Goal: Transaction & Acquisition: Purchase product/service

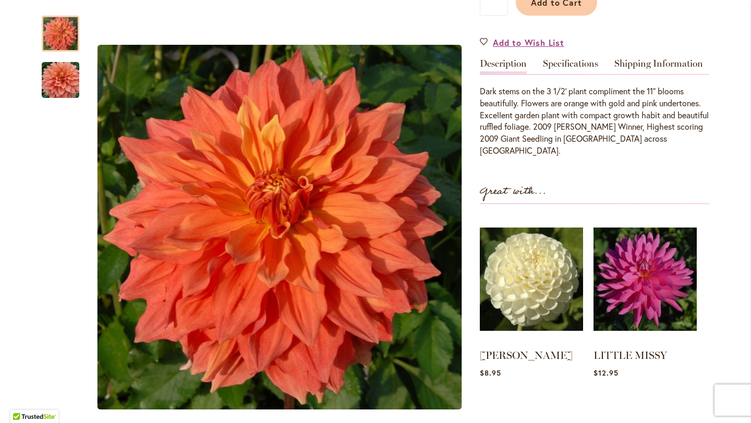
scroll to position [313, 0]
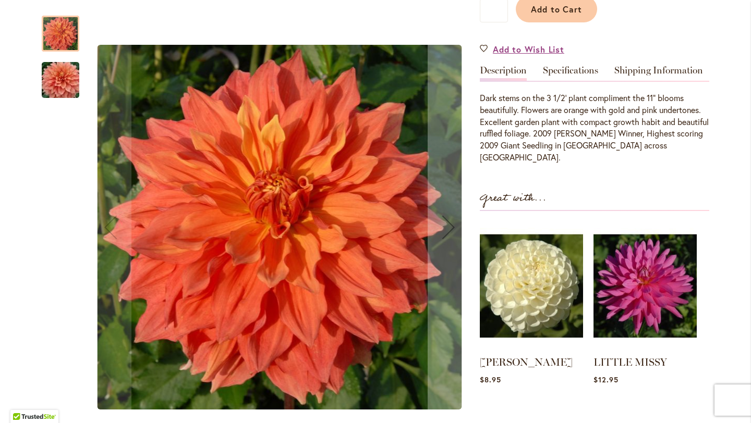
click at [52, 78] on img "Mango Madness" at bounding box center [60, 80] width 75 height 50
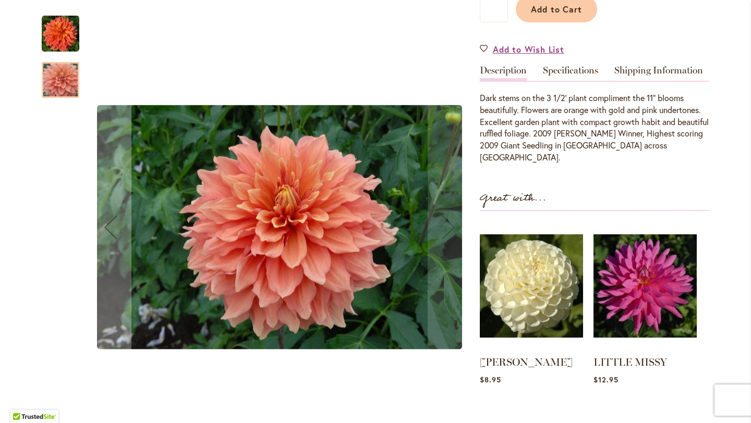
click at [55, 42] on img "Mango Madness" at bounding box center [61, 34] width 38 height 38
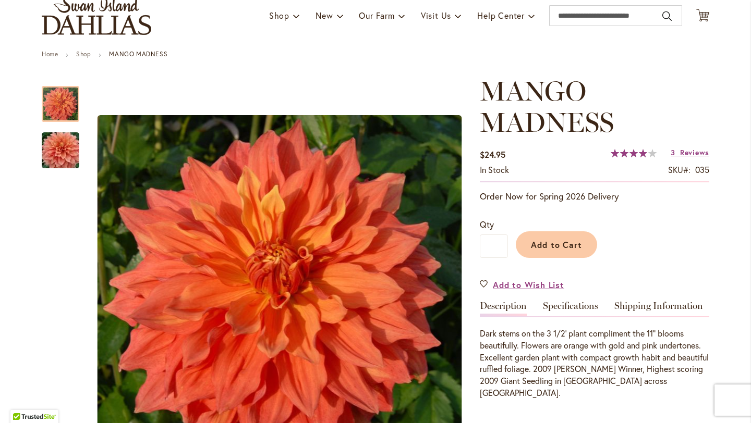
scroll to position [0, 0]
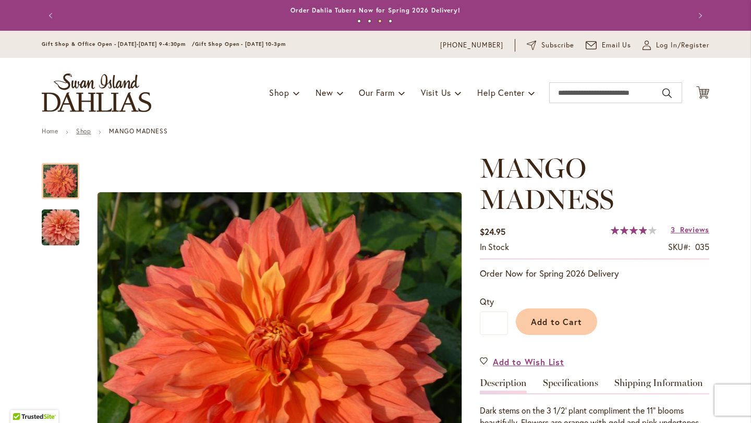
click at [80, 129] on link "Shop" at bounding box center [83, 131] width 15 height 8
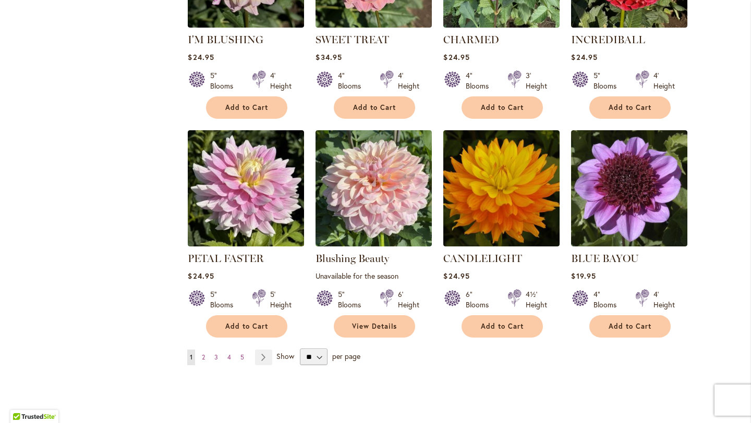
scroll to position [748, 0]
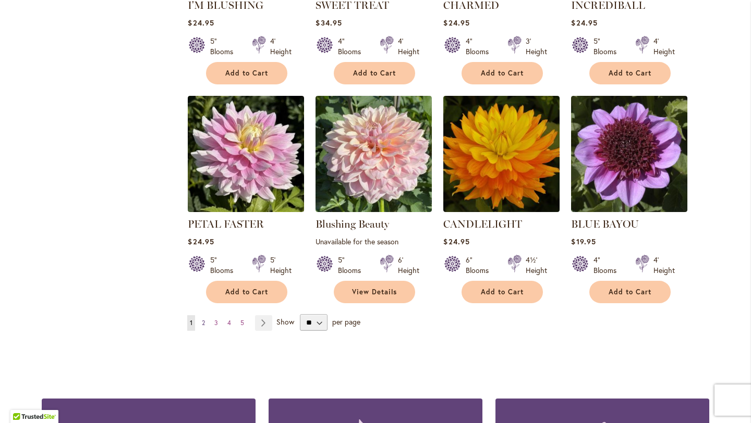
click at [202, 321] on link "Page 2" at bounding box center [203, 323] width 8 height 16
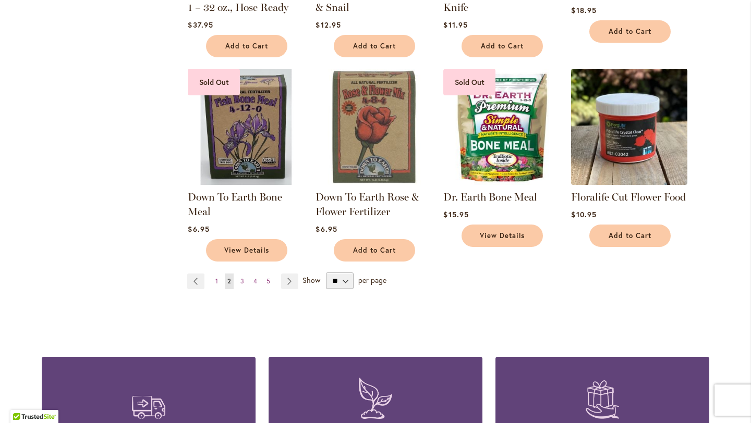
scroll to position [785, 0]
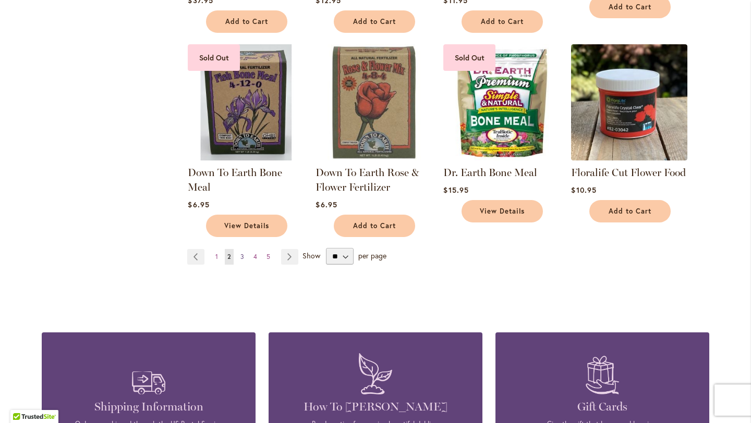
click at [240, 256] on span "3" at bounding box center [242, 257] width 4 height 8
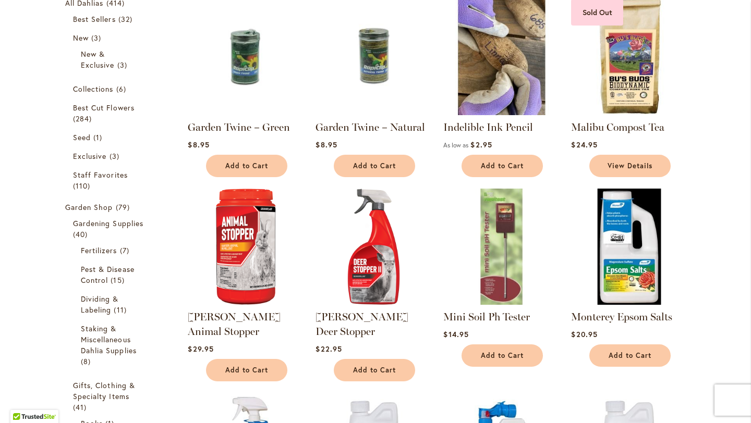
scroll to position [204, 0]
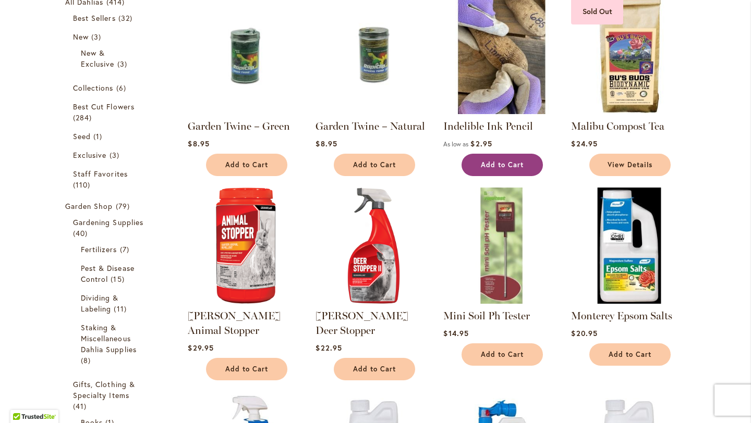
click at [501, 164] on span "Add to Cart" at bounding box center [502, 165] width 43 height 9
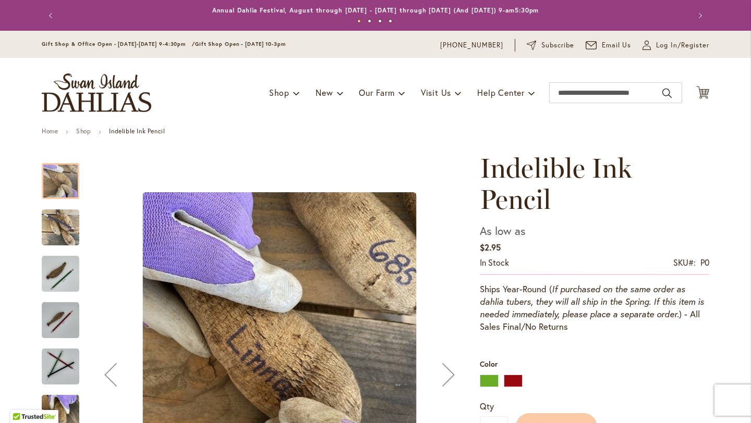
click at [512, 400] on div "Add to Cart" at bounding box center [608, 423] width 201 height 47
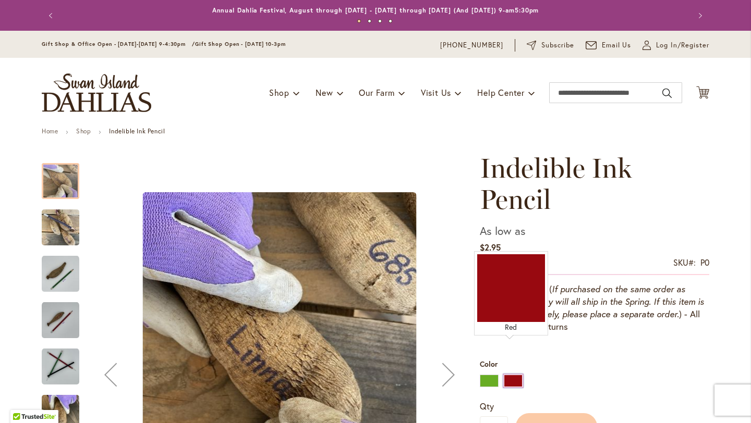
click at [504, 375] on div "Red" at bounding box center [513, 381] width 19 height 13
type input "****"
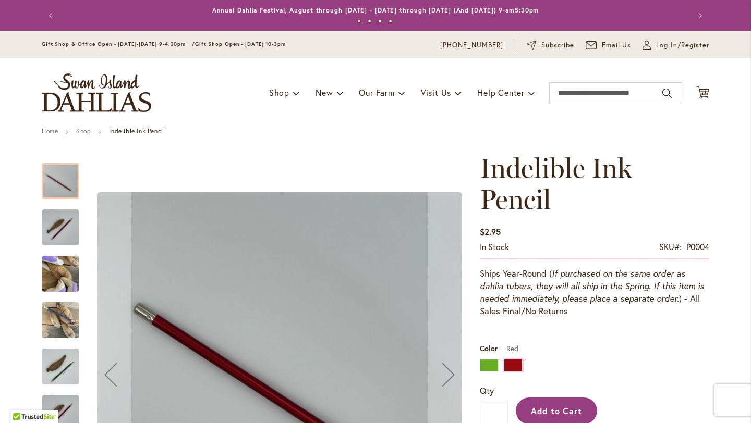
click at [562, 406] on span "Add to Cart" at bounding box center [557, 411] width 52 height 11
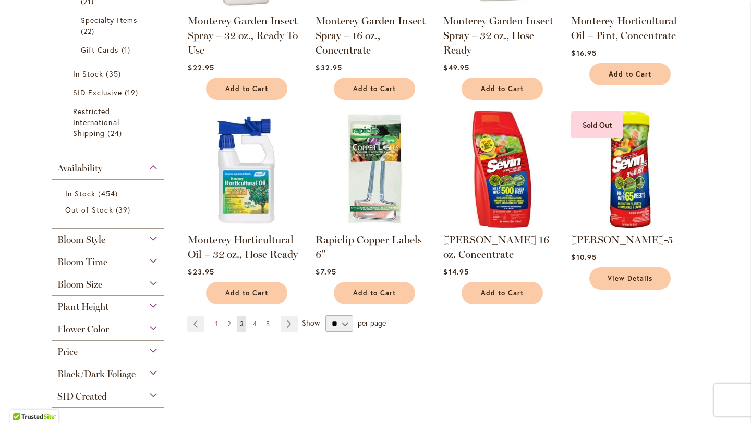
scroll to position [716, 0]
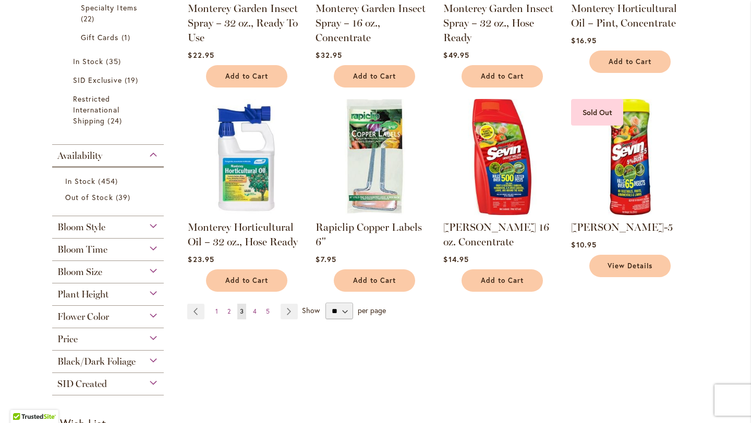
click at [365, 168] on img at bounding box center [374, 157] width 122 height 122
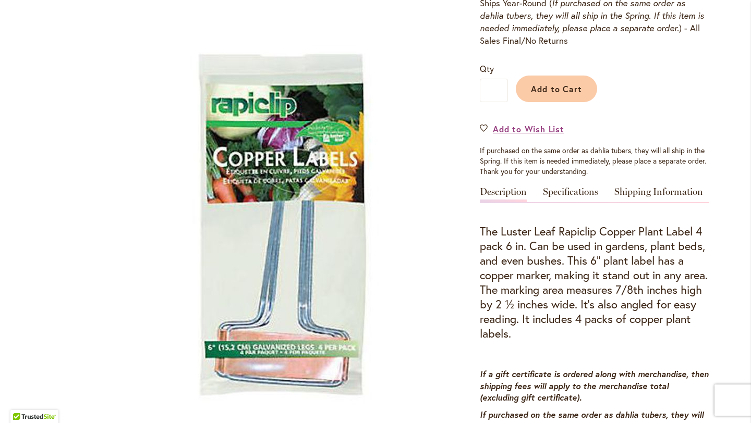
scroll to position [305, 0]
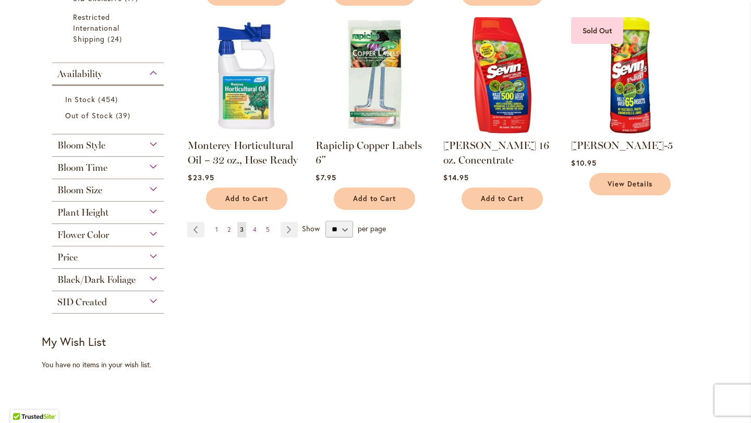
scroll to position [799, 0]
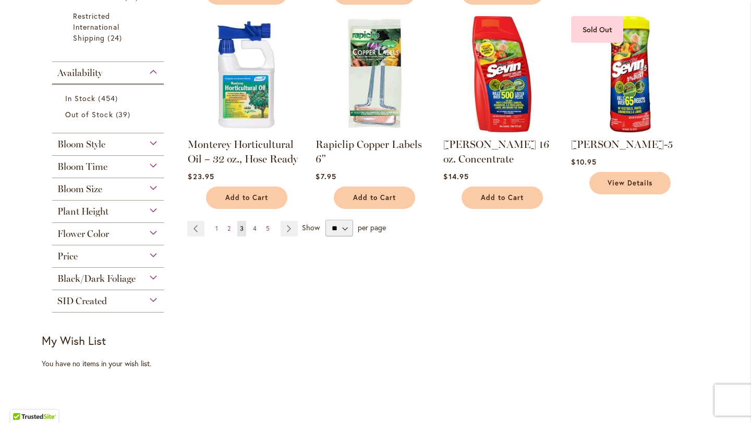
click at [253, 225] on span "4" at bounding box center [255, 229] width 4 height 8
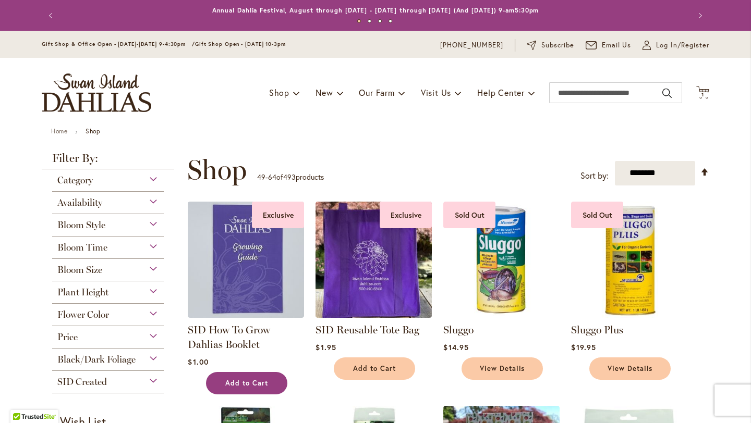
click at [268, 376] on button "Add to Cart" at bounding box center [246, 383] width 81 height 22
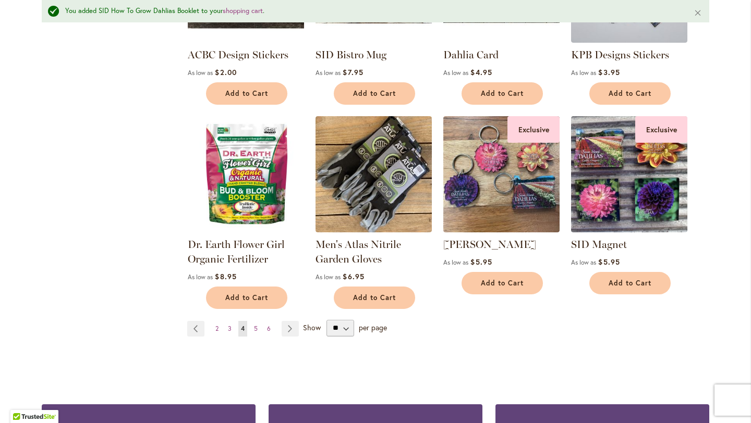
scroll to position [727, 0]
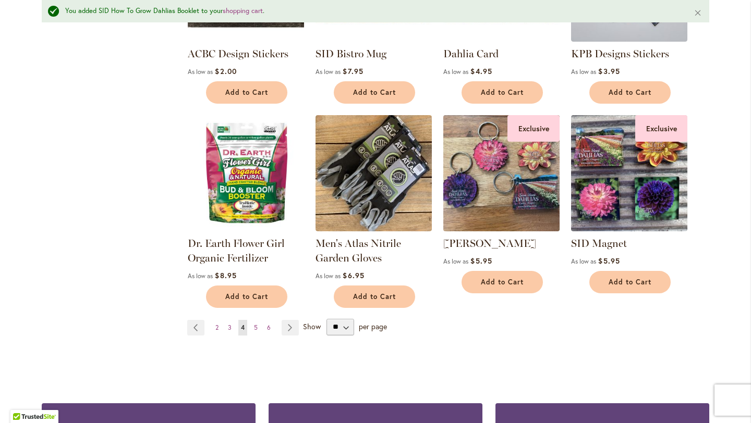
click at [514, 189] on img at bounding box center [501, 173] width 122 height 122
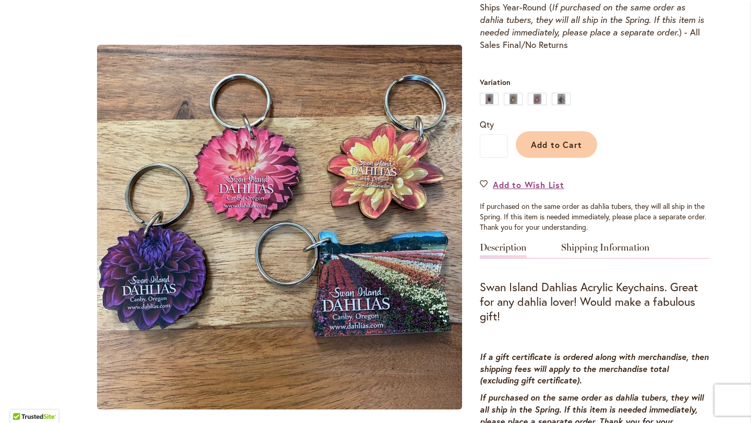
scroll to position [283, 0]
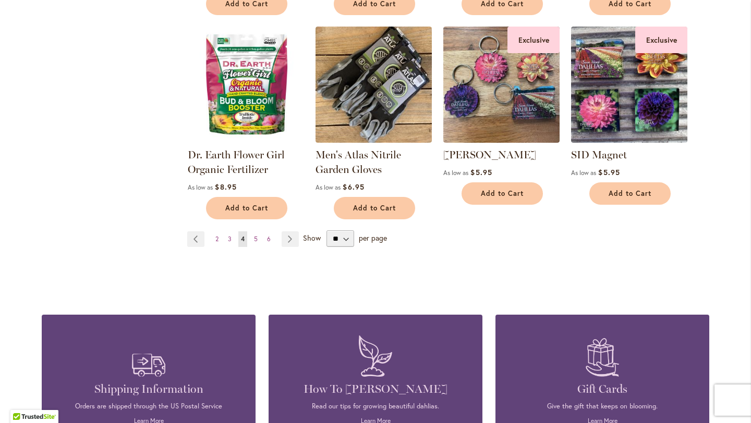
scroll to position [789, 0]
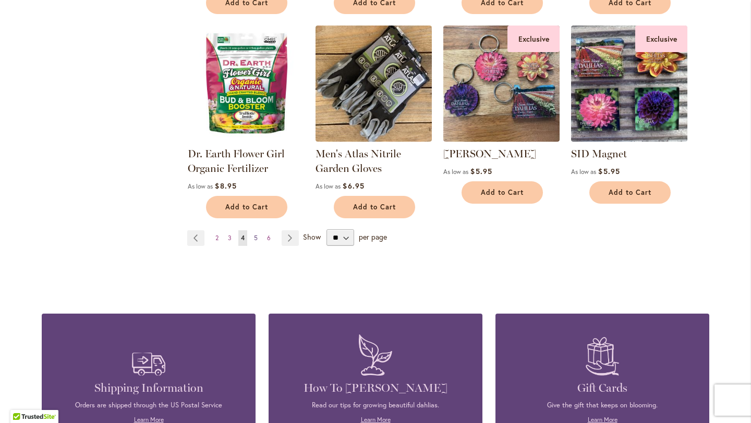
click at [254, 236] on span "5" at bounding box center [256, 238] width 4 height 8
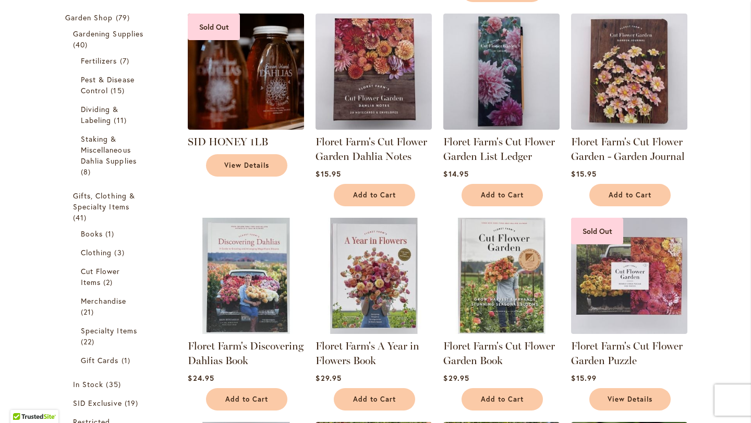
scroll to position [390, 0]
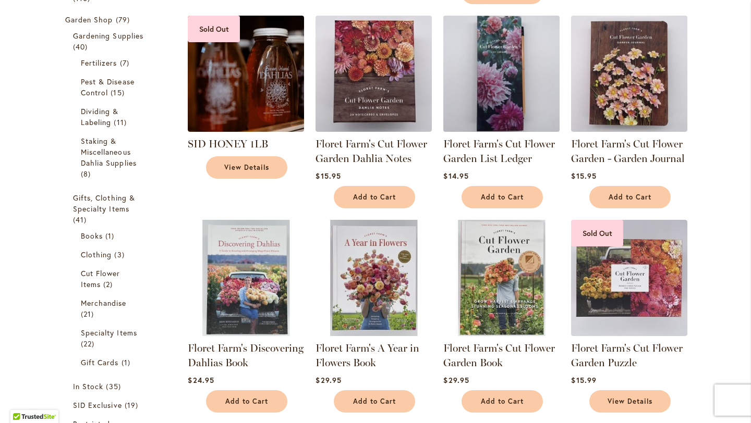
click at [496, 100] on img at bounding box center [501, 74] width 122 height 122
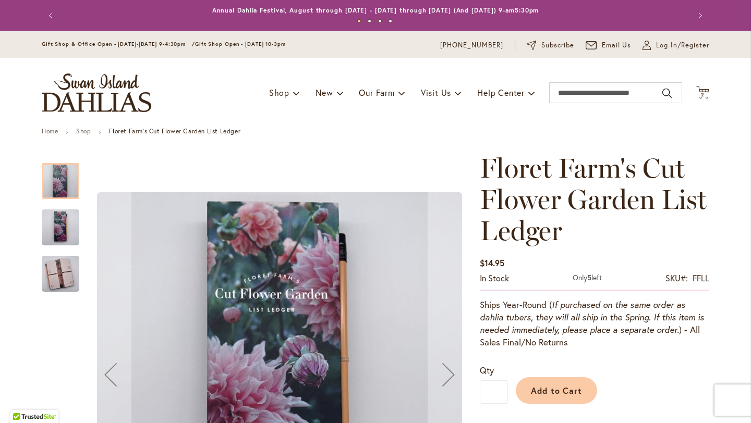
click at [53, 225] on img "Floret Farm's Cut Flower Garden List Ledger - FRONT" at bounding box center [61, 228] width 38 height 50
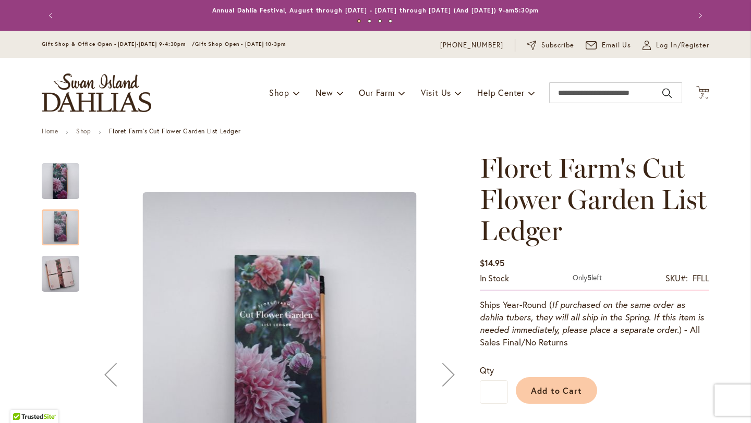
click at [57, 269] on img "Floret Farm's Cut Flower Garden List Ledger - INSIDE" at bounding box center [61, 274] width 38 height 50
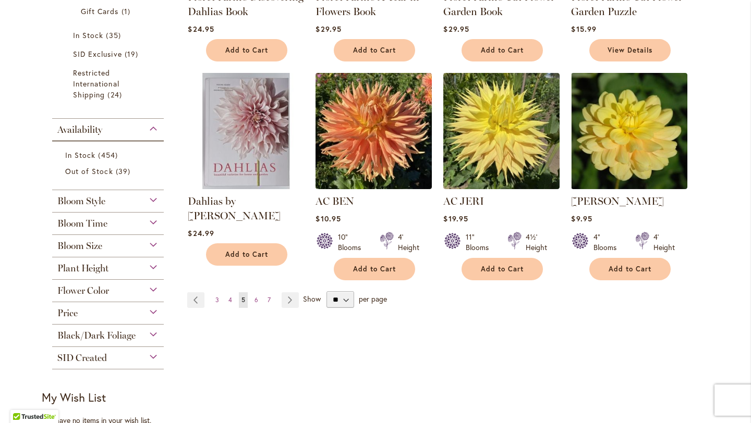
scroll to position [743, 0]
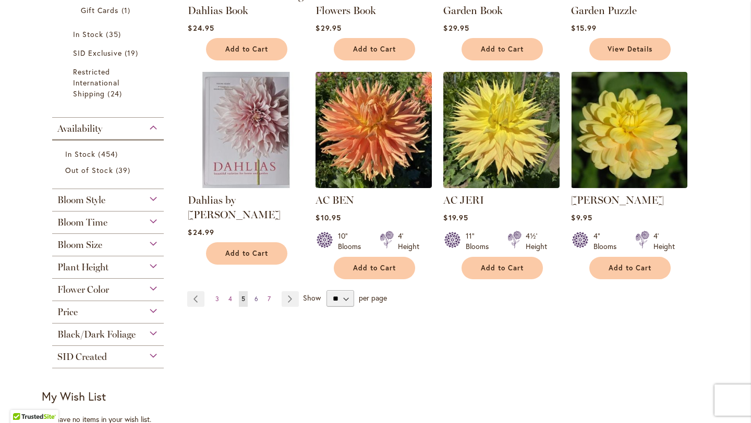
click at [254, 295] on span "6" at bounding box center [256, 299] width 4 height 8
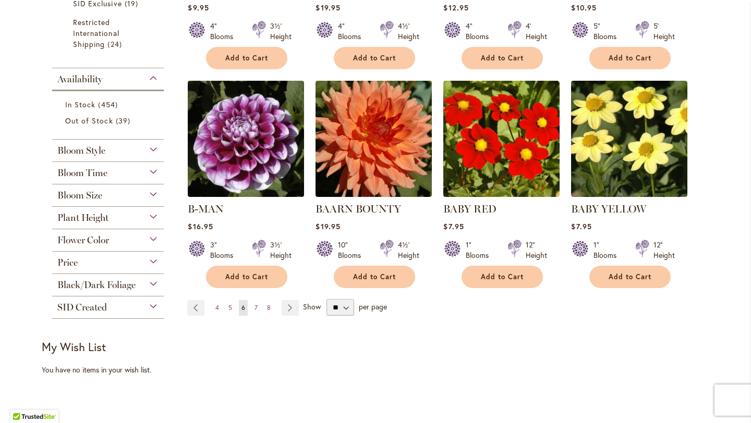
scroll to position [791, 0]
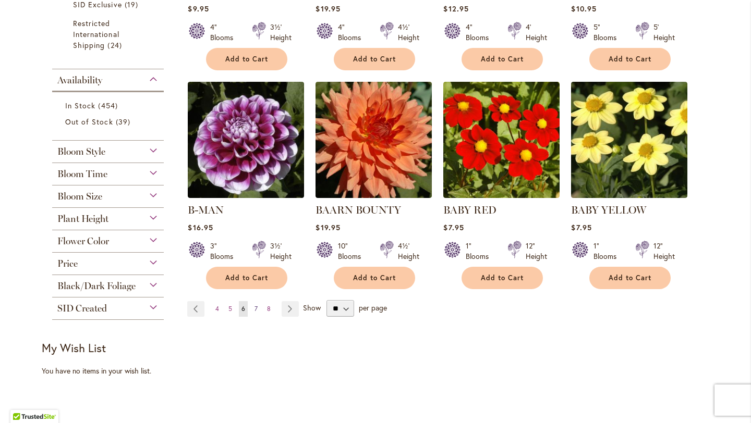
click at [252, 301] on link "Page 7" at bounding box center [256, 309] width 8 height 16
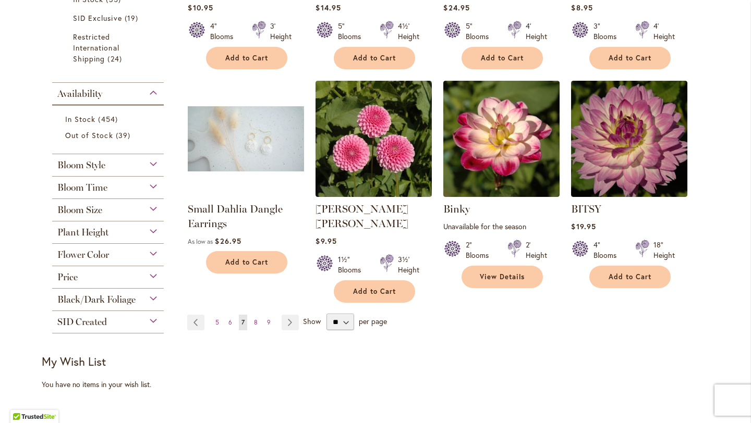
scroll to position [782, 0]
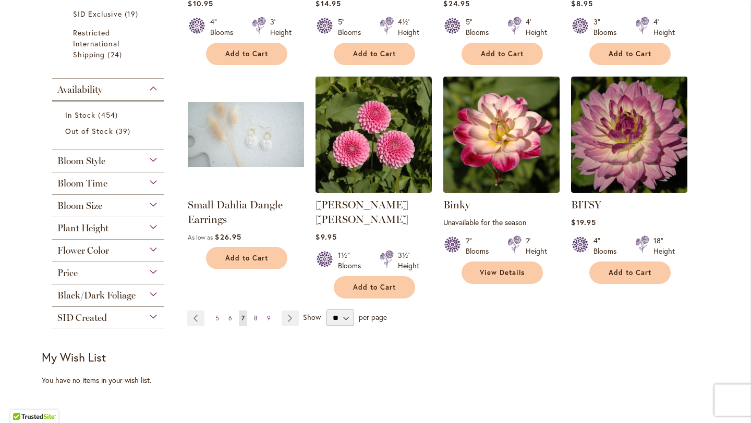
click at [253, 311] on link "Page 8" at bounding box center [255, 319] width 9 height 16
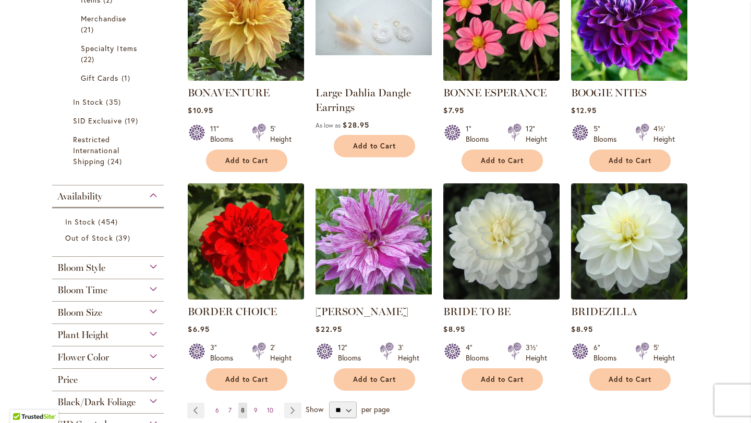
scroll to position [765, 0]
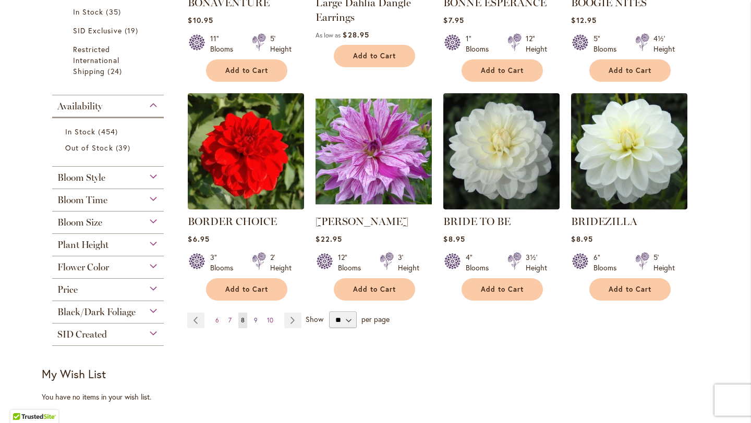
click at [254, 317] on span "9" at bounding box center [256, 320] width 4 height 8
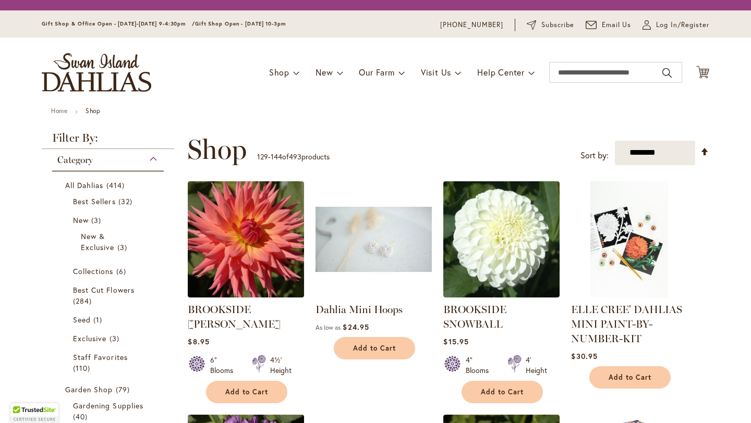
click at [287, 300] on link at bounding box center [246, 295] width 116 height 10
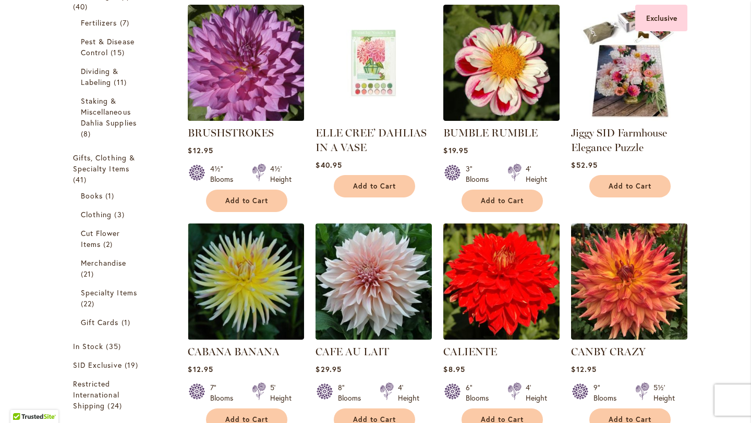
scroll to position [491, 0]
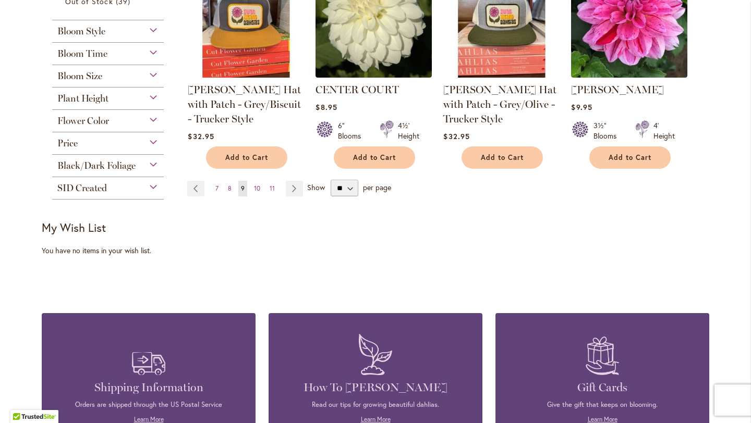
scroll to position [913, 0]
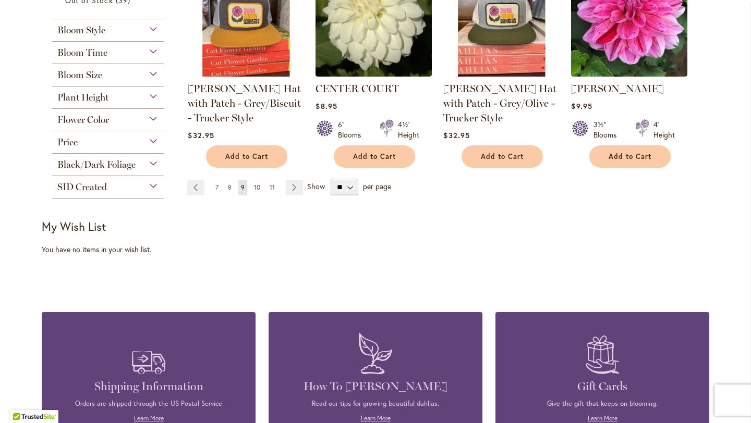
click at [254, 185] on span "10" at bounding box center [257, 187] width 6 height 8
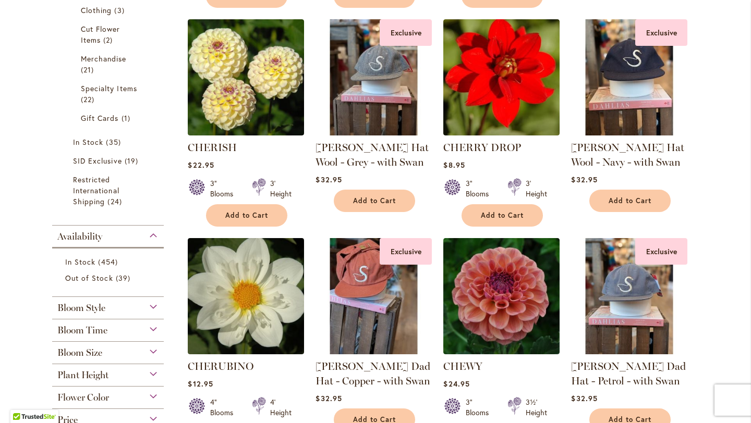
scroll to position [718, 0]
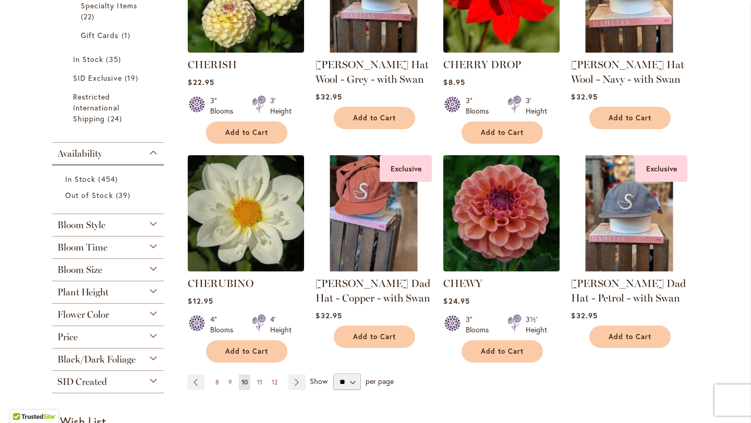
click at [257, 378] on span "11" at bounding box center [259, 382] width 5 height 8
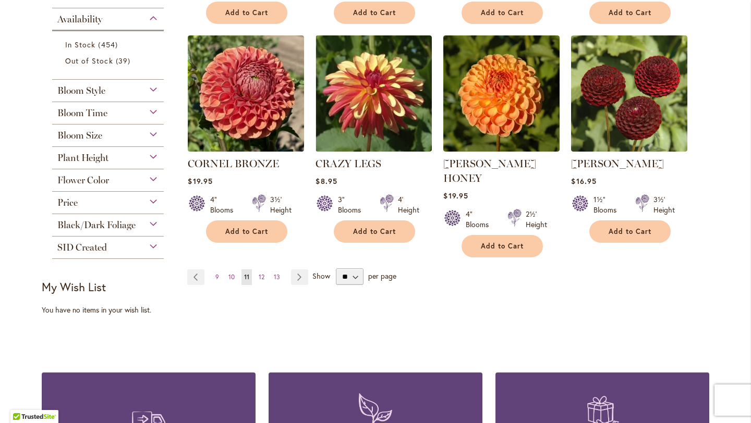
scroll to position [851, 0]
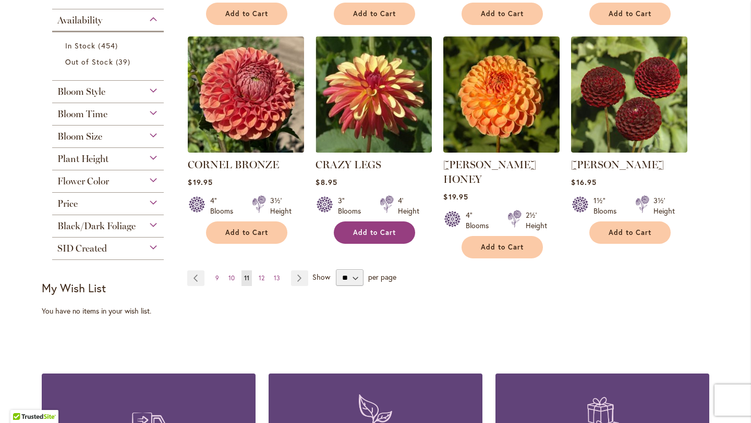
click at [362, 228] on span "Add to Cart" at bounding box center [374, 232] width 43 height 9
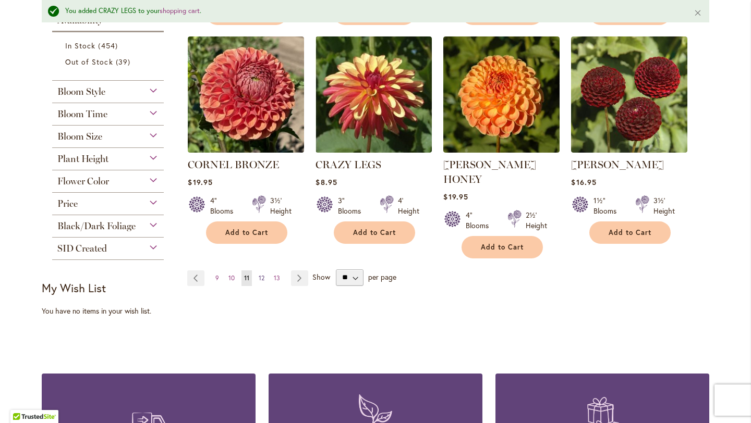
click at [259, 274] on span "12" at bounding box center [262, 278] width 6 height 8
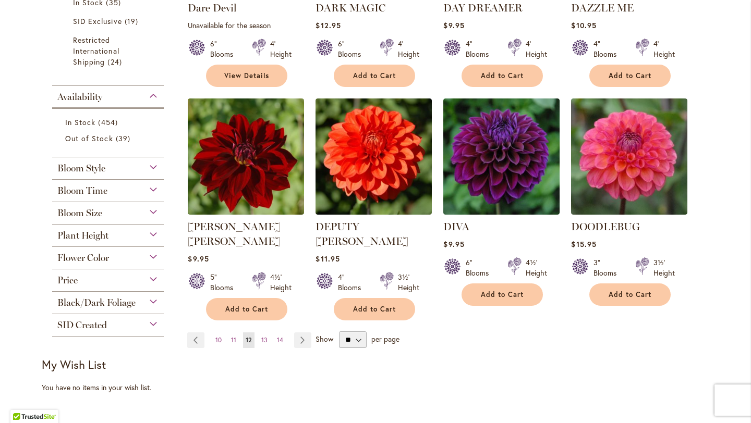
scroll to position [778, 0]
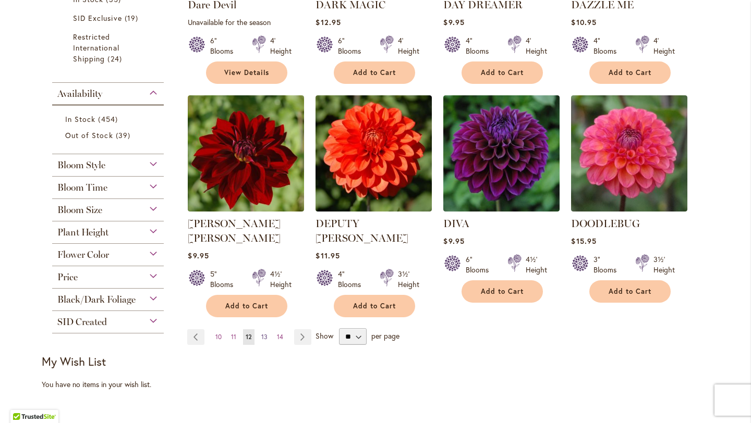
click at [261, 333] on span "13" at bounding box center [264, 337] width 6 height 8
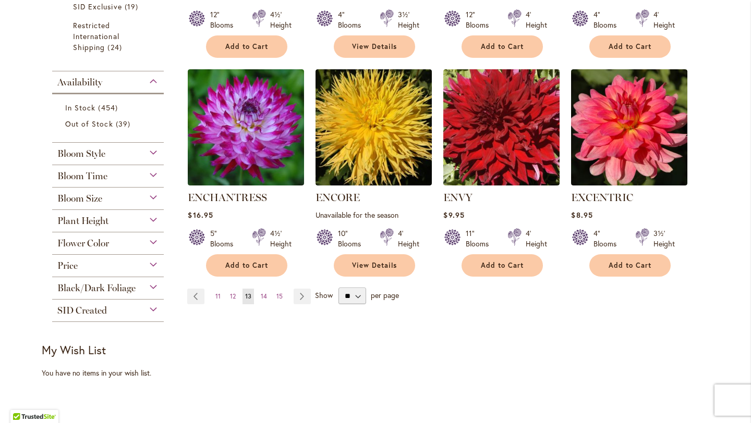
scroll to position [824, 0]
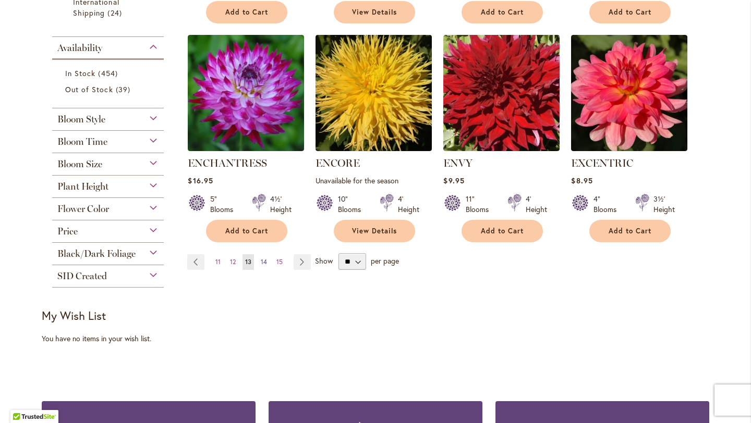
click at [262, 259] on span "14" at bounding box center [264, 262] width 6 height 8
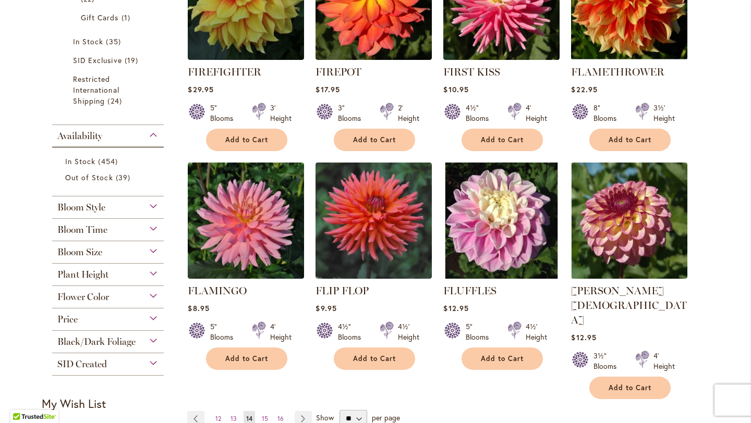
scroll to position [772, 0]
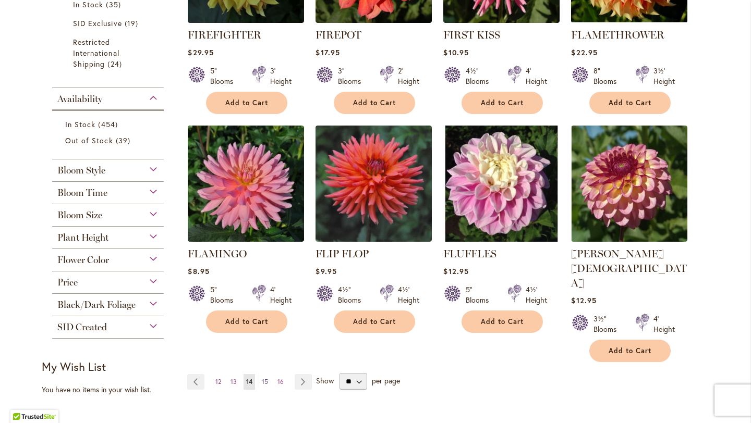
click at [262, 378] on span "15" at bounding box center [265, 382] width 6 height 8
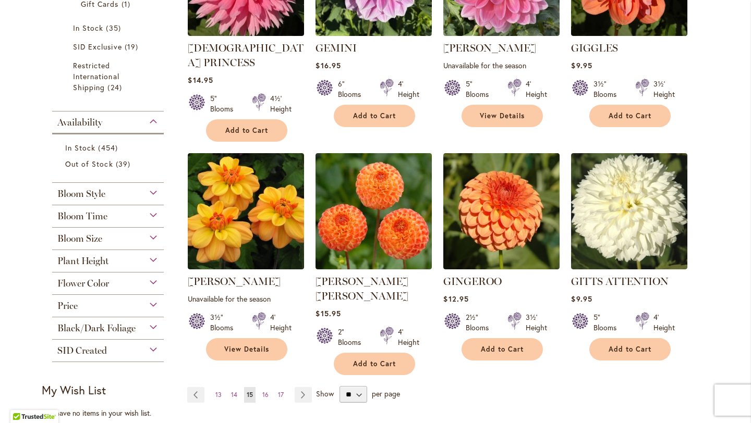
scroll to position [751, 0]
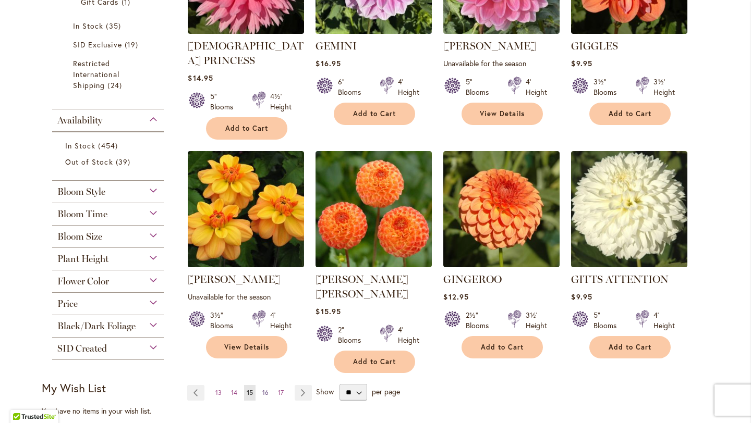
click at [262, 389] on span "16" at bounding box center [265, 393] width 6 height 8
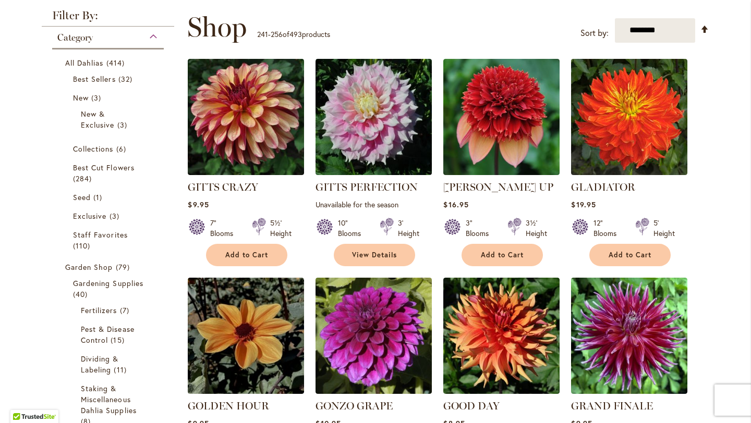
scroll to position [141, 0]
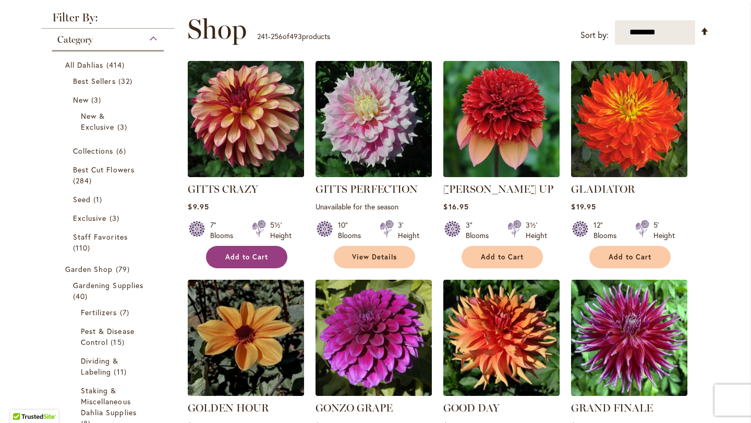
click at [238, 254] on span "Add to Cart" at bounding box center [246, 257] width 43 height 9
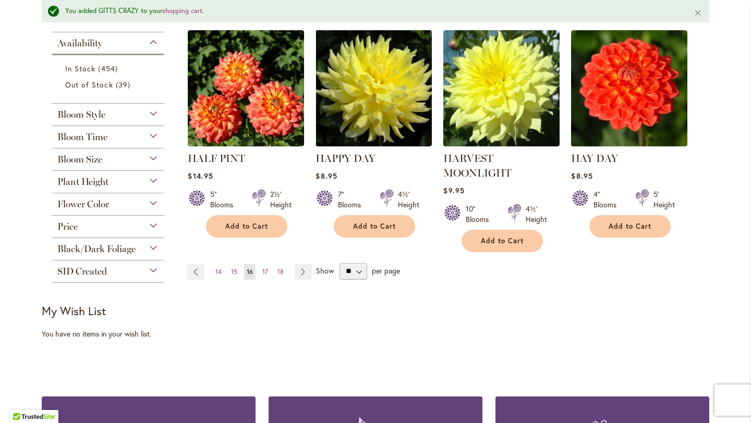
scroll to position [854, 0]
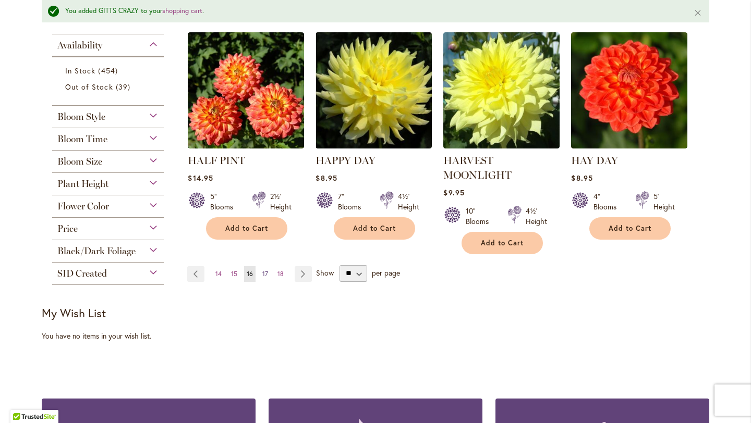
click at [262, 271] on span "17" at bounding box center [265, 274] width 6 height 8
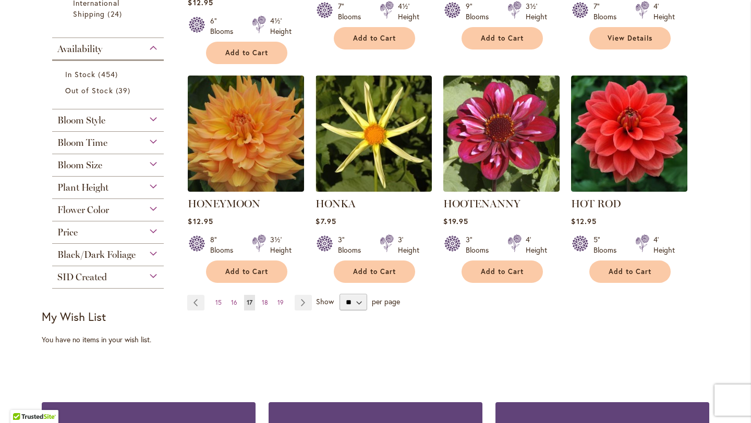
scroll to position [826, 0]
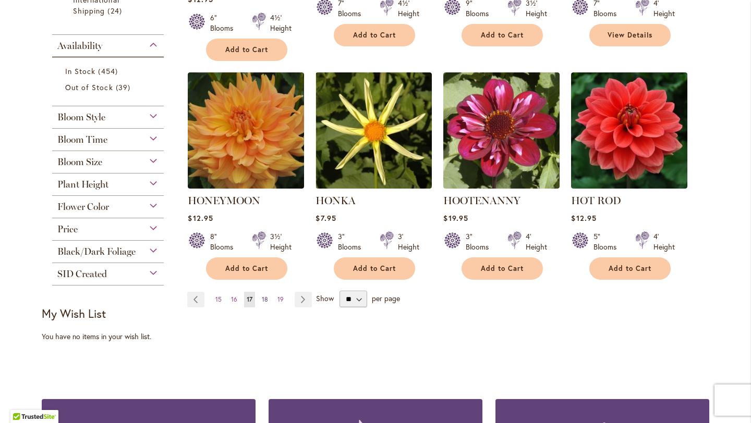
click at [262, 299] on span "18" at bounding box center [265, 300] width 6 height 8
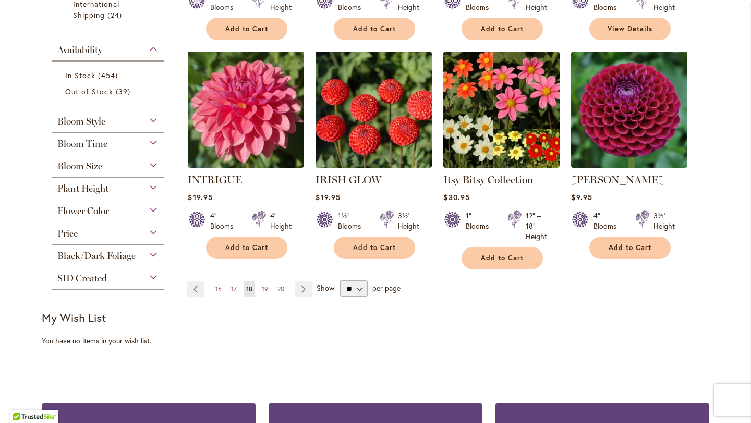
scroll to position [828, 0]
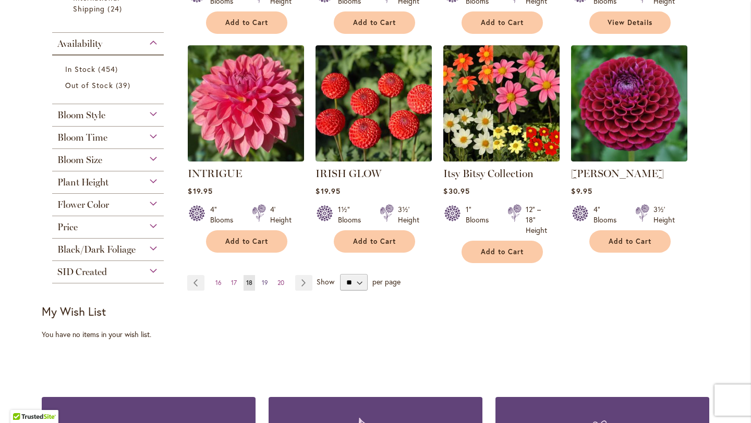
click at [262, 279] on span "19" at bounding box center [265, 283] width 6 height 8
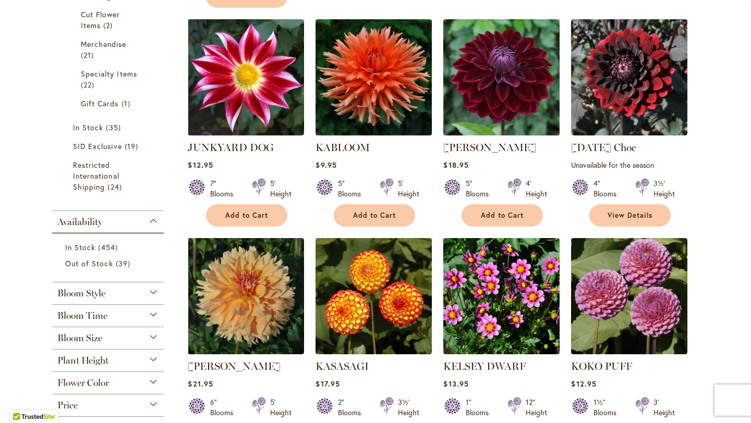
scroll to position [648, 0]
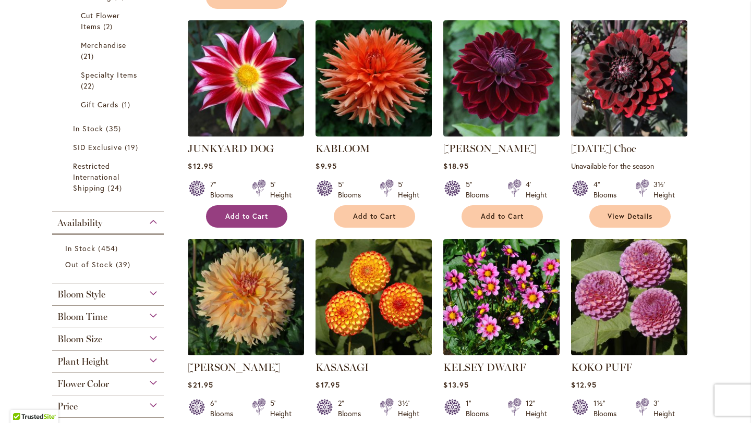
click at [255, 206] on button "Add to Cart" at bounding box center [246, 216] width 81 height 22
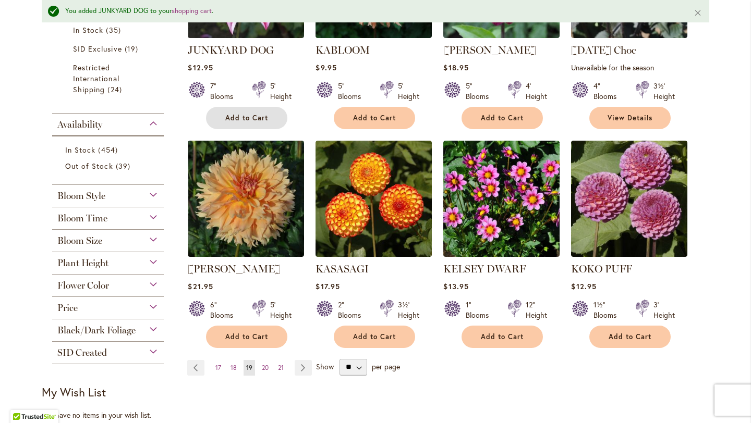
scroll to position [788, 0]
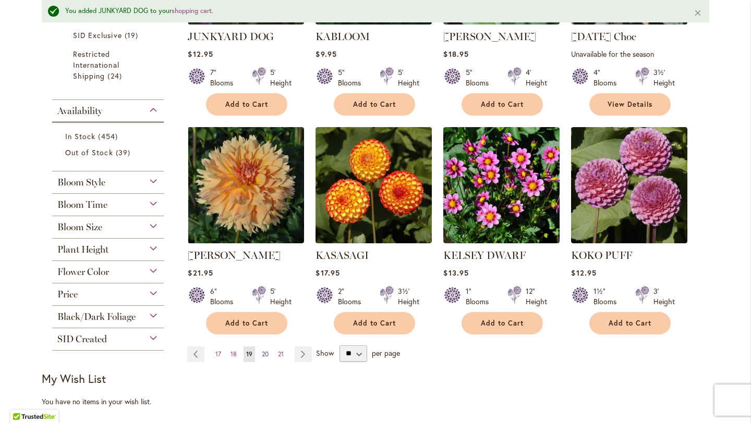
click at [264, 350] on span "20" at bounding box center [265, 354] width 7 height 8
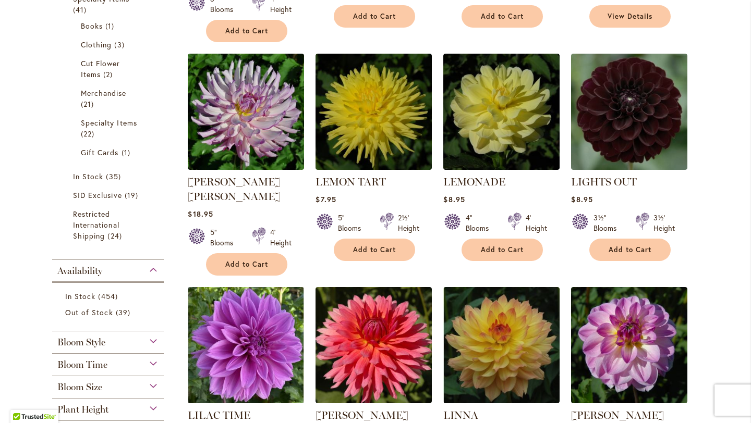
scroll to position [605, 0]
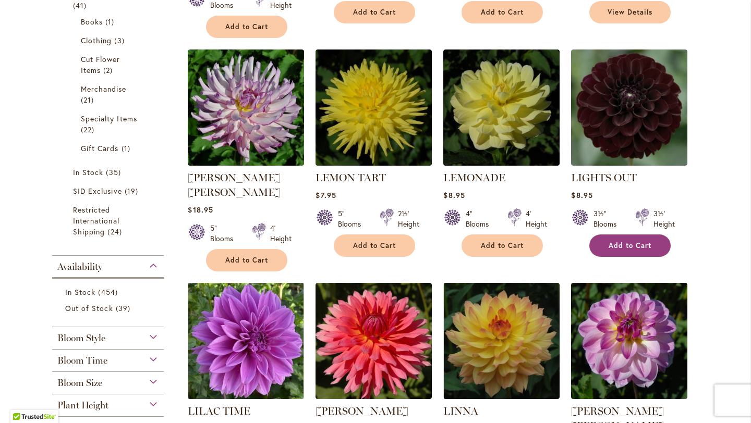
click at [630, 235] on button "Add to Cart" at bounding box center [629, 246] width 81 height 22
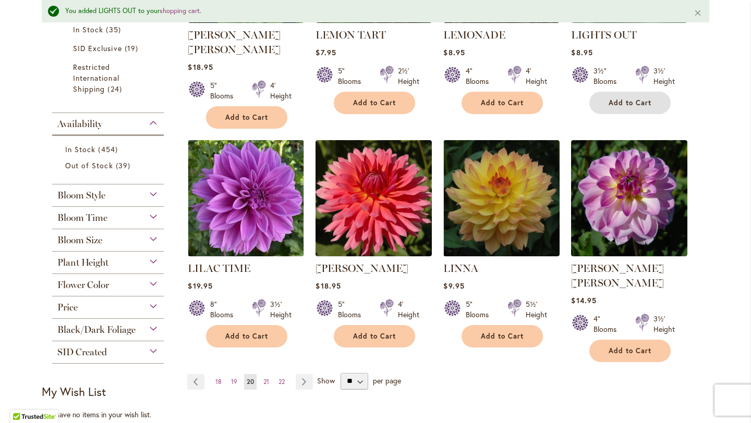
scroll to position [770, 0]
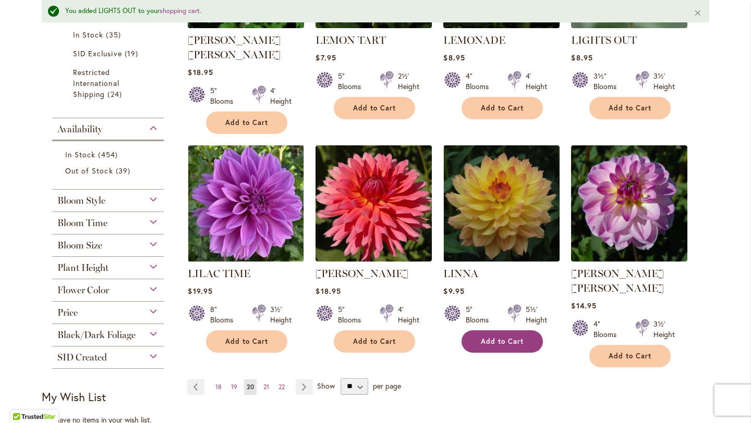
click at [505, 337] on span "Add to Cart" at bounding box center [502, 341] width 43 height 9
click at [263, 383] on span "21" at bounding box center [266, 387] width 6 height 8
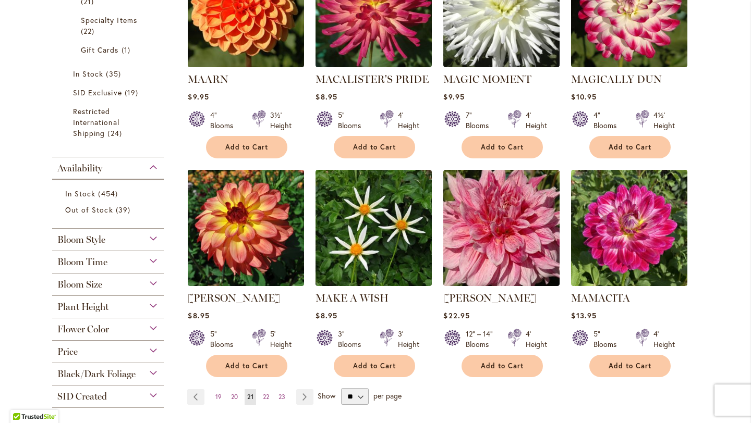
scroll to position [728, 0]
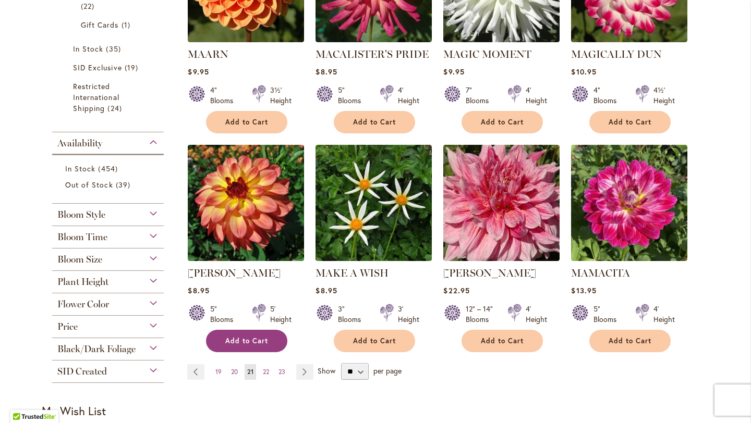
click at [242, 337] on span "Add to Cart" at bounding box center [246, 341] width 43 height 9
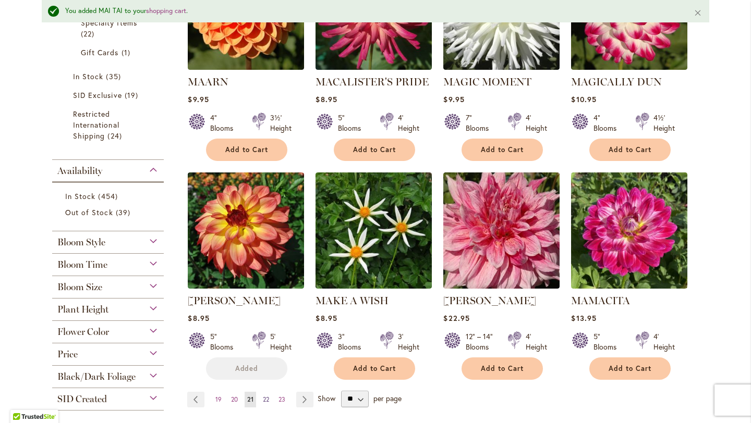
scroll to position [755, 0]
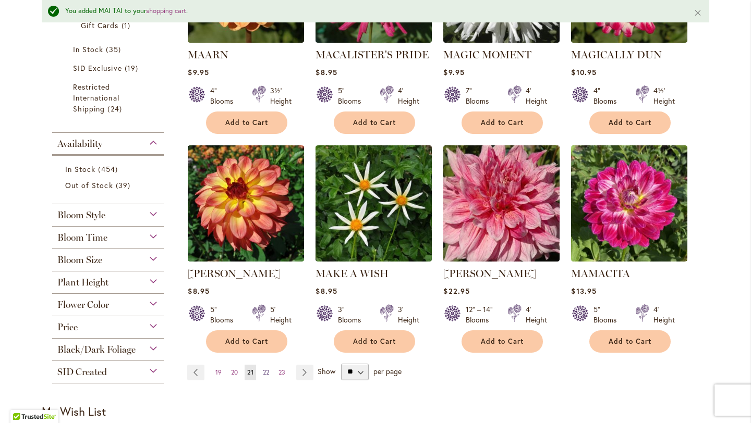
click at [263, 369] on span "22" at bounding box center [266, 373] width 6 height 8
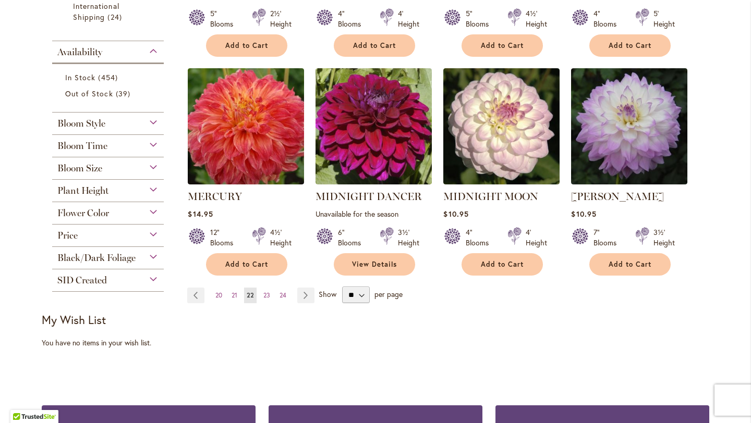
scroll to position [833, 0]
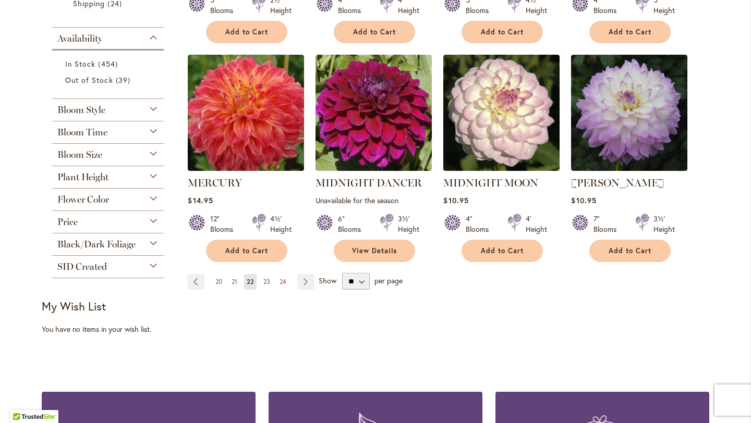
click at [263, 278] on span "23" at bounding box center [266, 282] width 7 height 8
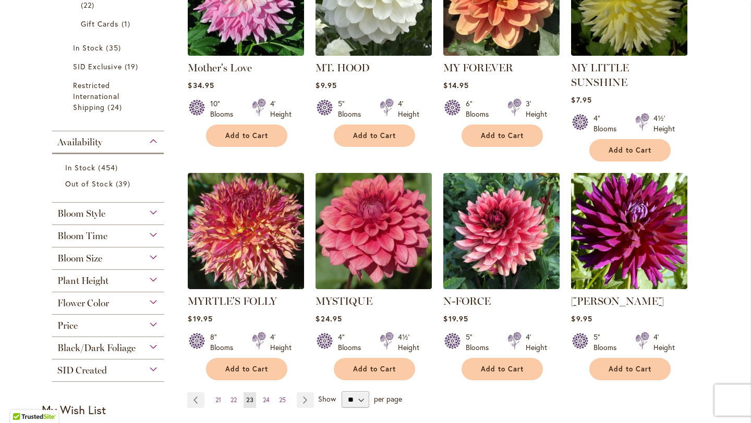
scroll to position [739, 0]
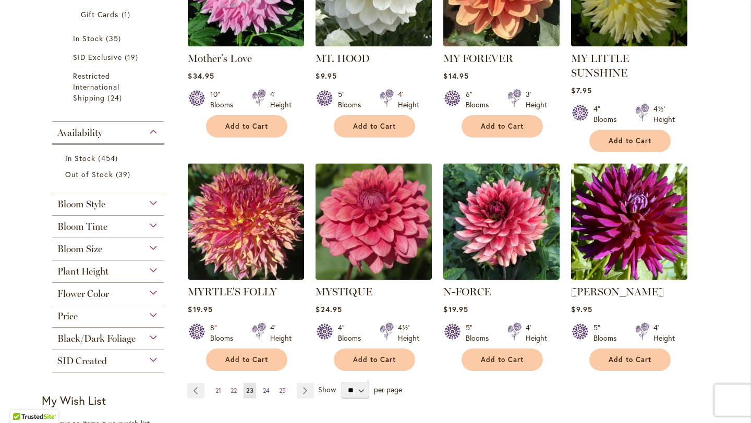
click at [263, 387] on span "24" at bounding box center [266, 391] width 7 height 8
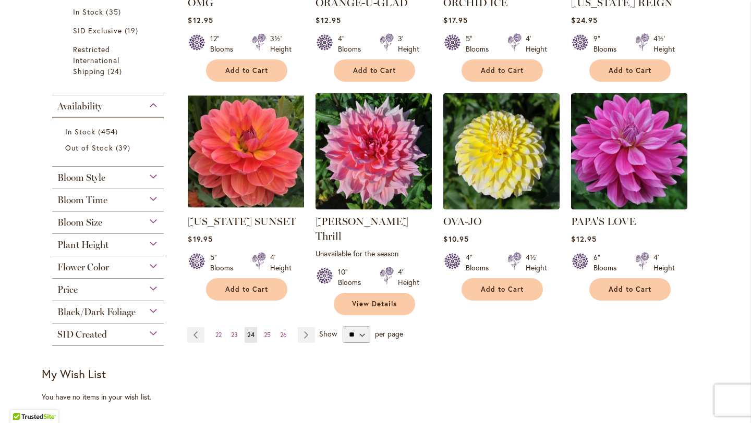
scroll to position [863, 0]
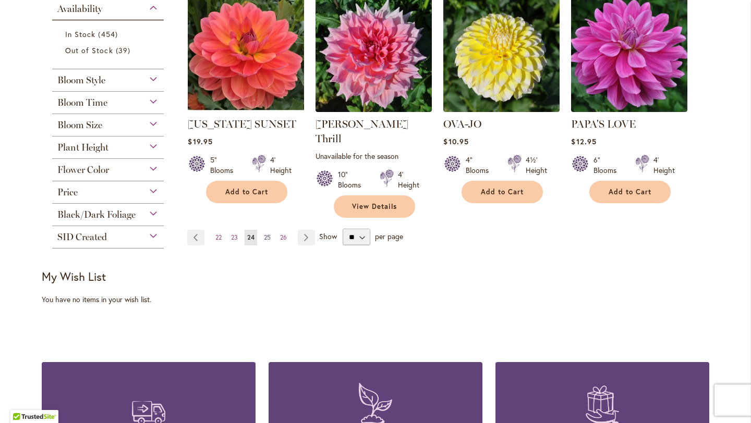
click at [264, 234] on span "25" at bounding box center [267, 238] width 7 height 8
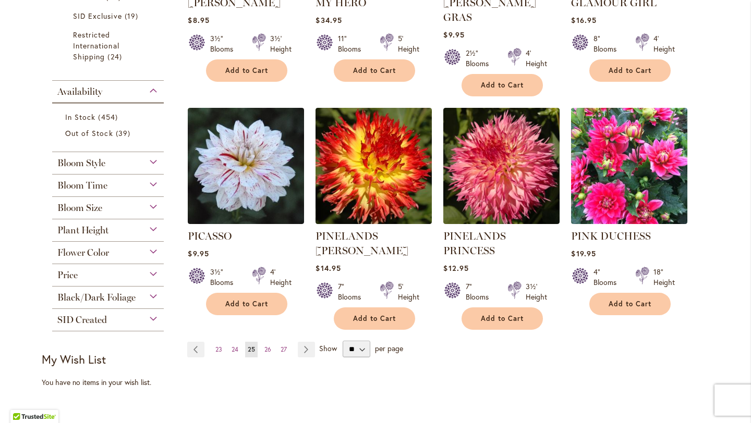
scroll to position [788, 0]
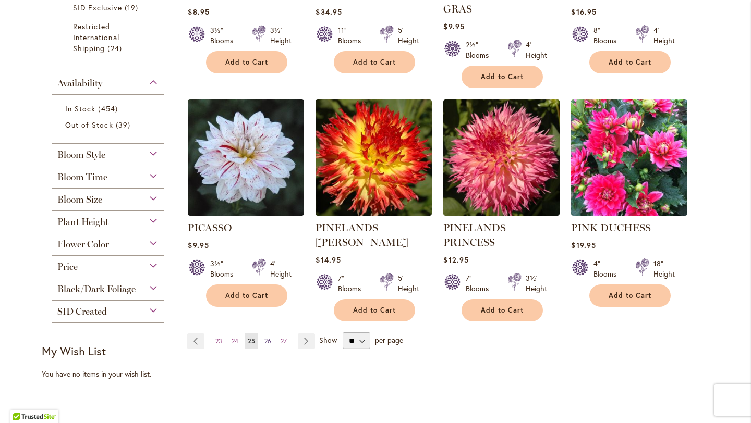
click at [265, 337] on span "26" at bounding box center [267, 341] width 7 height 8
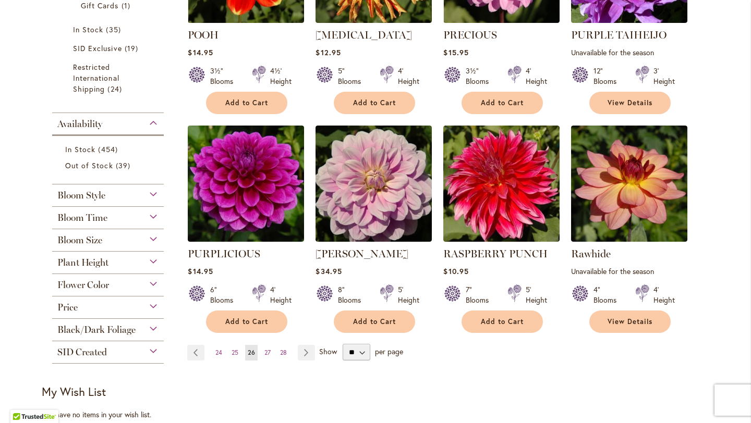
scroll to position [750, 0]
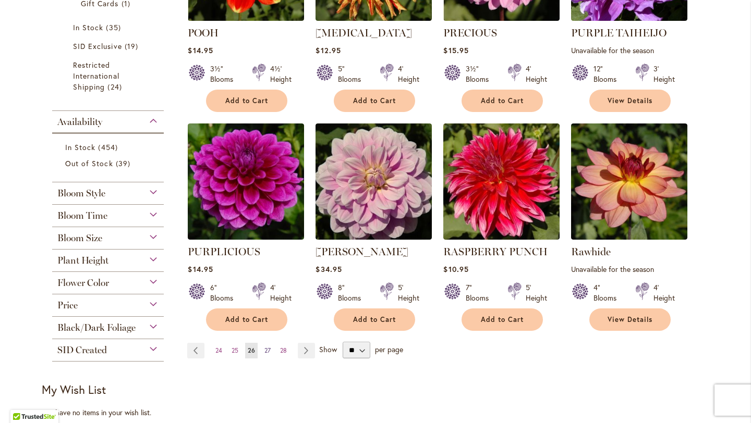
click at [264, 347] on span "27" at bounding box center [267, 351] width 6 height 8
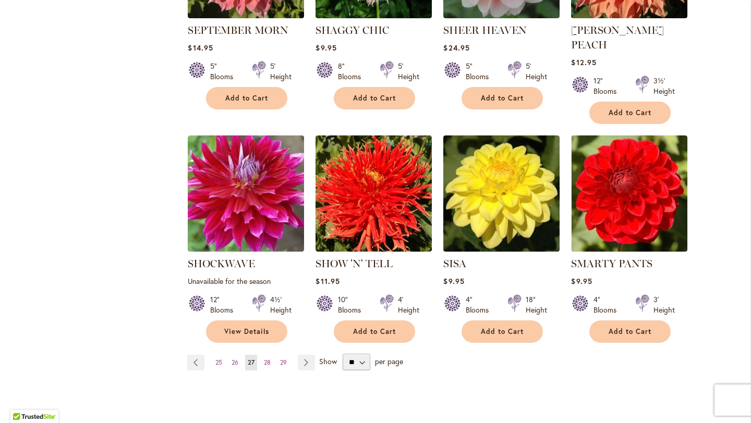
scroll to position [744, 0]
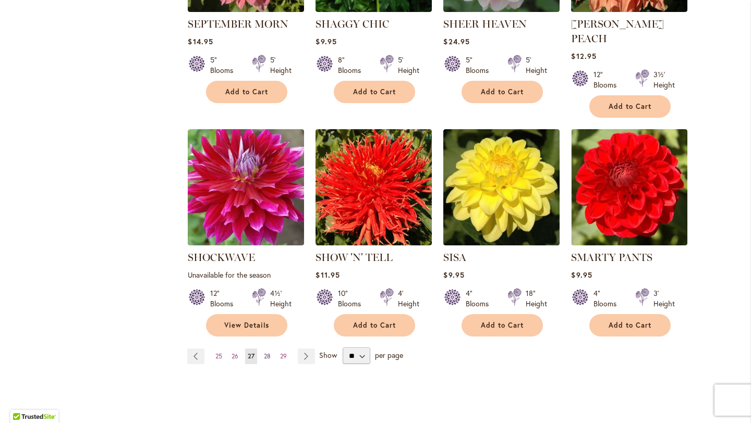
click at [264, 352] on span "28" at bounding box center [267, 356] width 7 height 8
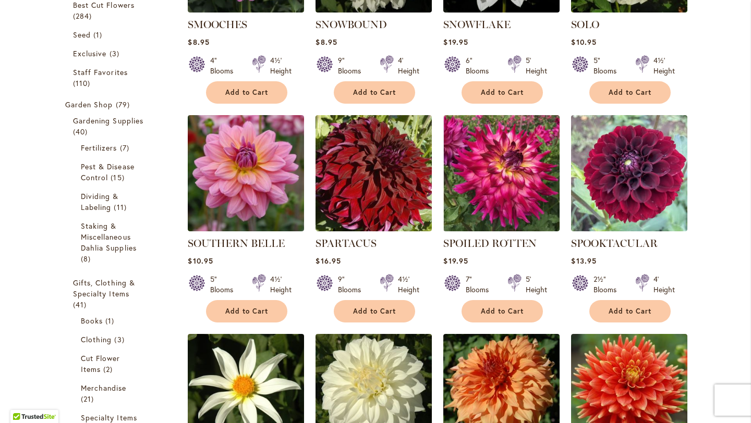
scroll to position [320, 0]
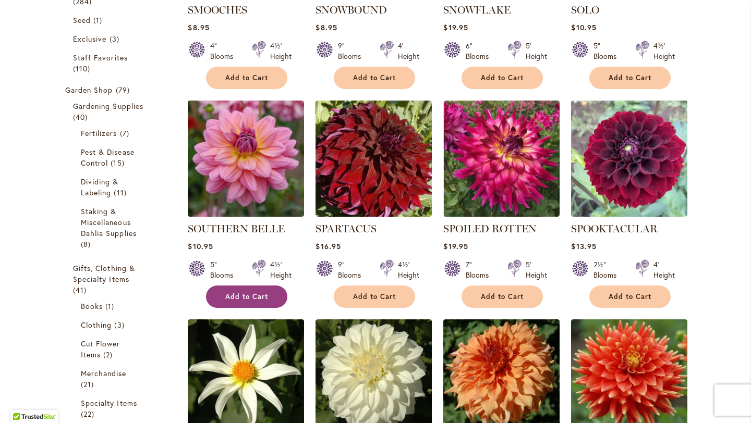
click at [236, 297] on span "Add to Cart" at bounding box center [246, 296] width 43 height 9
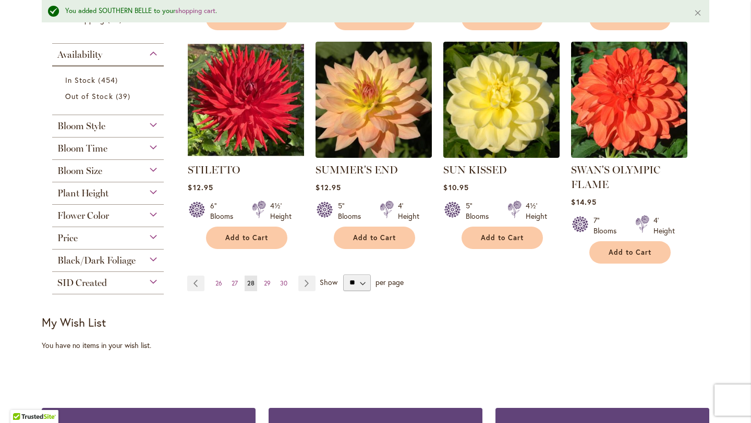
scroll to position [950, 0]
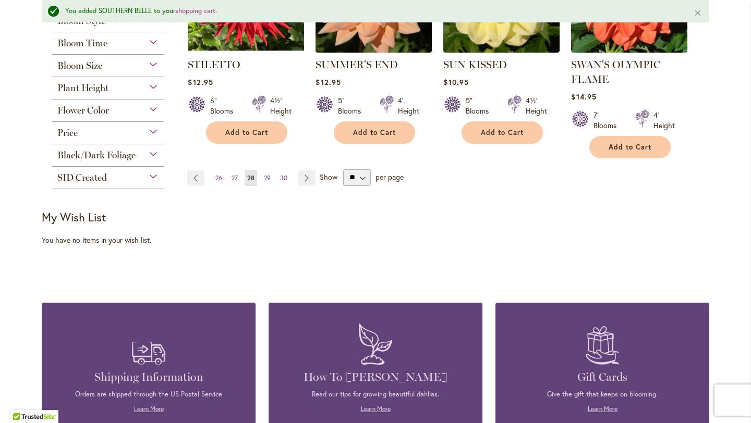
click at [264, 175] on span "29" at bounding box center [267, 178] width 7 height 8
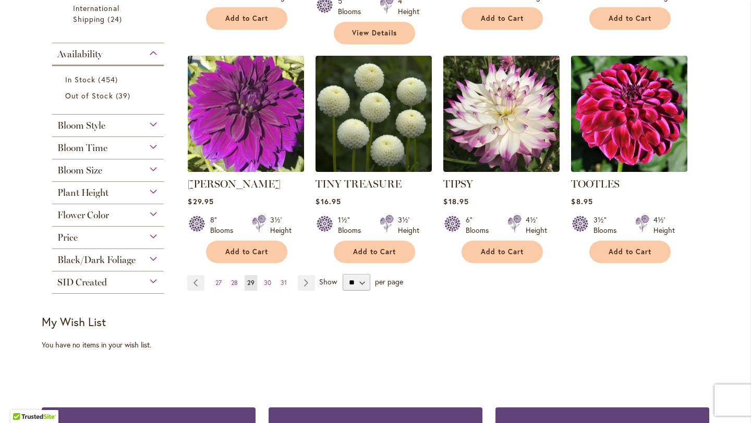
scroll to position [820, 0]
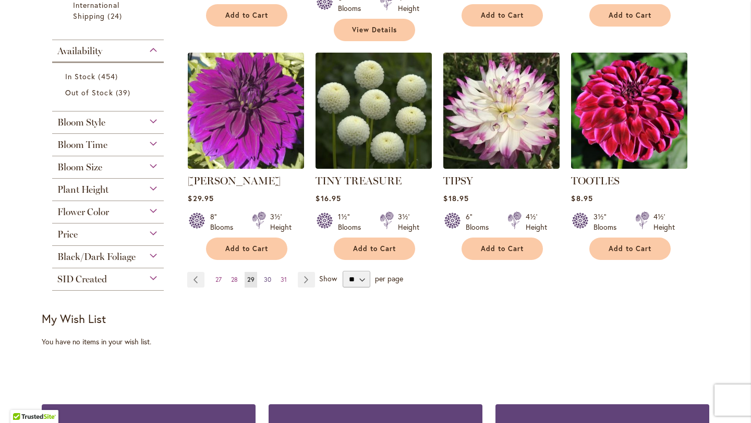
click at [264, 276] on span "30" at bounding box center [267, 280] width 7 height 8
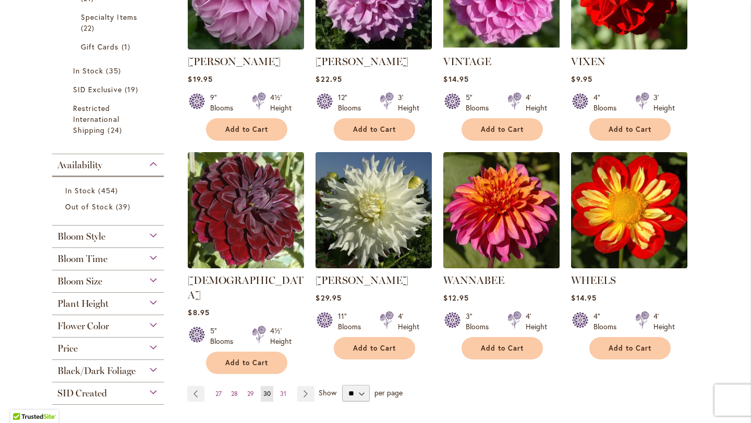
scroll to position [743, 0]
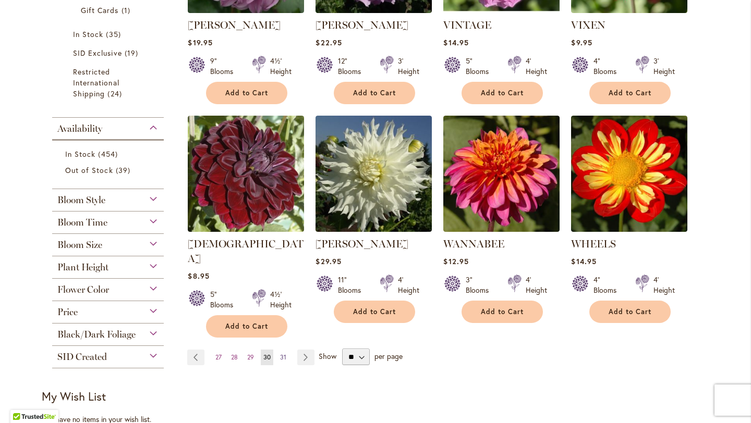
click at [281, 353] on span "31" at bounding box center [283, 357] width 6 height 8
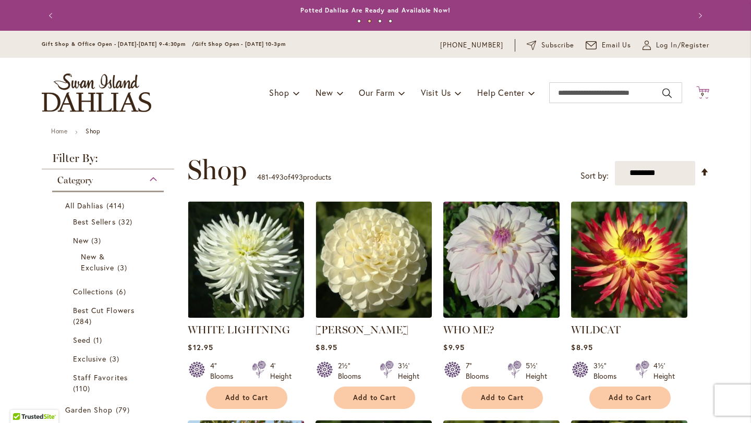
click at [697, 88] on icon "Cart .cls-1 { fill: #231f20; }" at bounding box center [702, 92] width 13 height 13
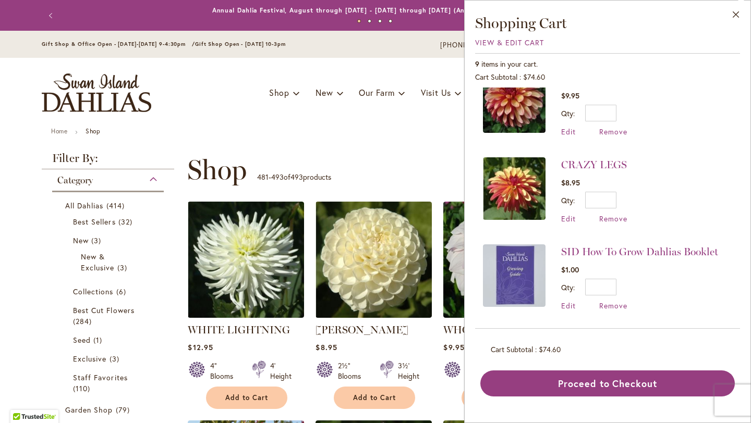
scroll to position [555, 0]
